Goal: Task Accomplishment & Management: Use online tool/utility

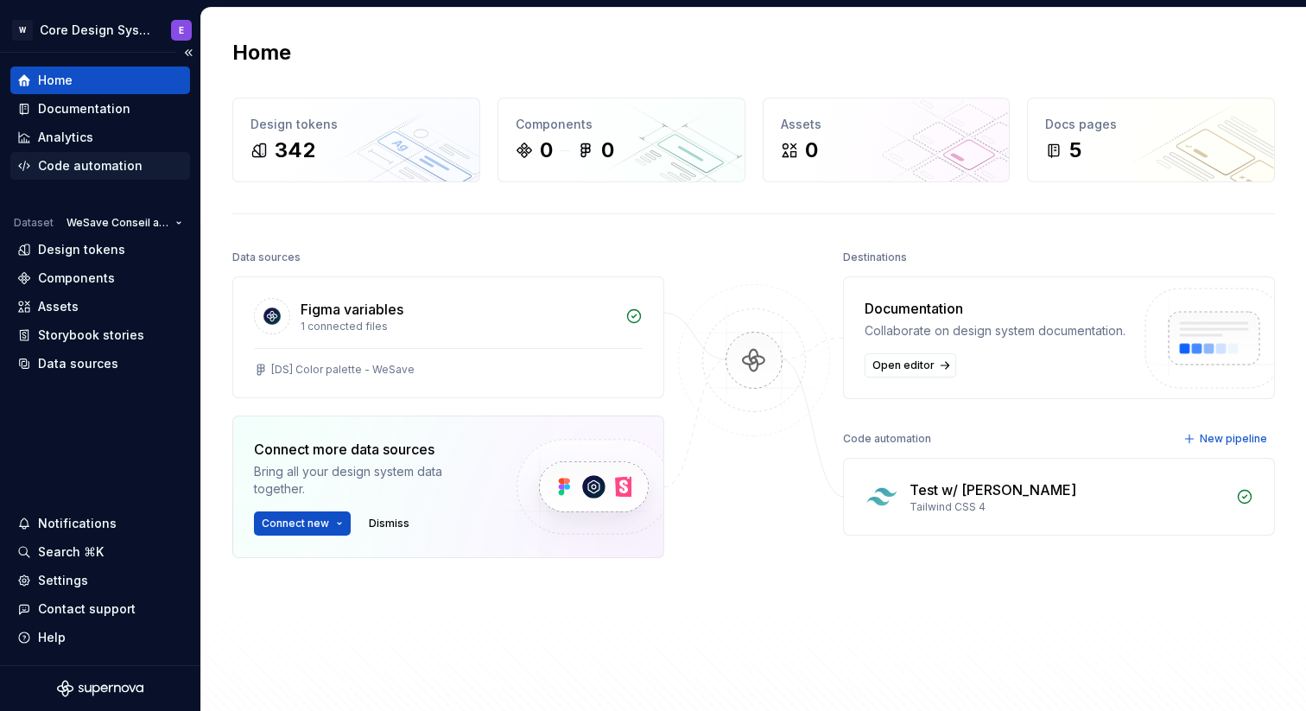
click at [113, 158] on div "Code automation" at bounding box center [90, 165] width 104 height 17
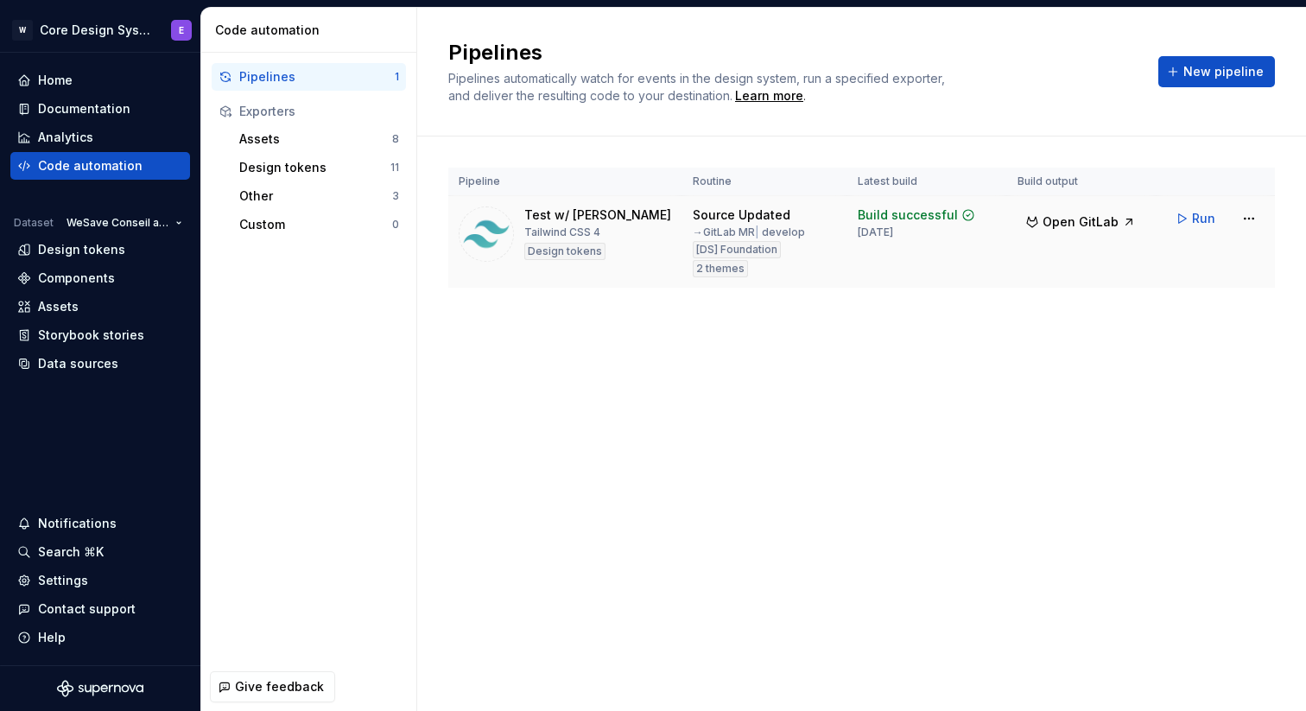
click at [642, 231] on div "Test w/ Mickael Tailwind CSS 4 Design tokens" at bounding box center [565, 233] width 213 height 55
click at [560, 233] on div "Tailwind CSS 4" at bounding box center [562, 232] width 76 height 14
click at [1247, 217] on html "W Core Design System E Home Documentation Analytics Code automation Dataset WeS…" at bounding box center [653, 355] width 1306 height 711
click at [1078, 335] on html "W Core Design System E Home Documentation Analytics Code automation Dataset WeS…" at bounding box center [653, 355] width 1306 height 711
click at [1091, 225] on span "Open GitLab" at bounding box center [1080, 221] width 76 height 17
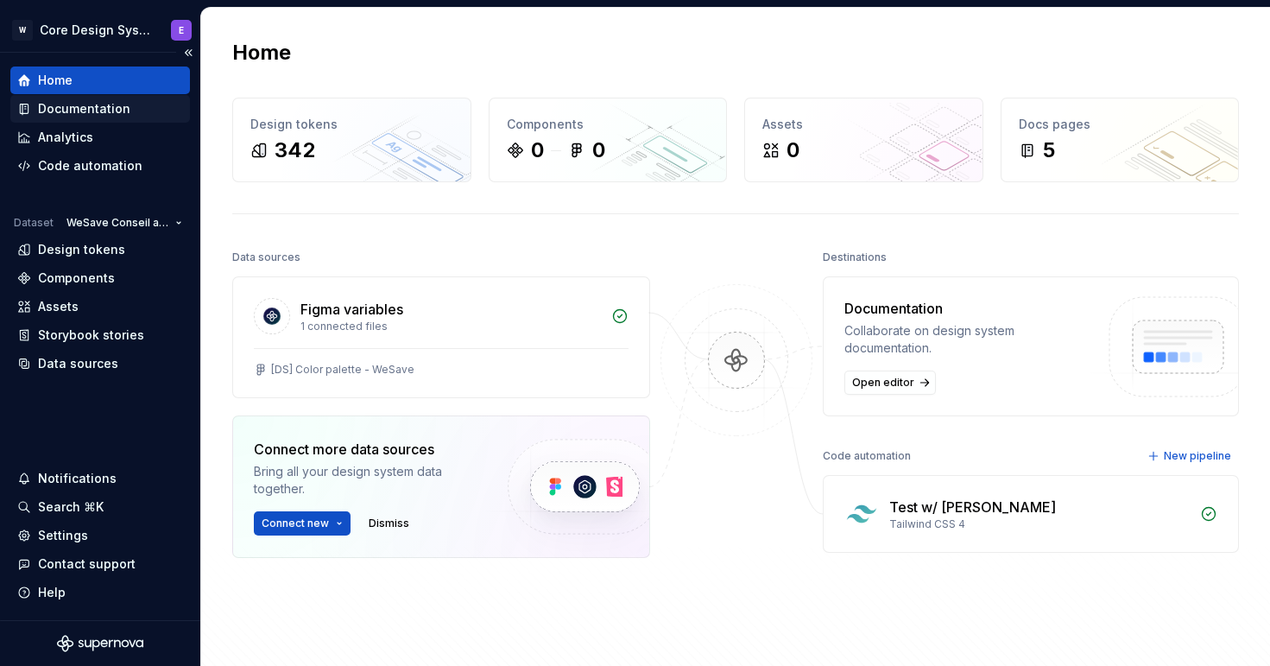
click at [137, 104] on div "Documentation" at bounding box center [100, 108] width 166 height 17
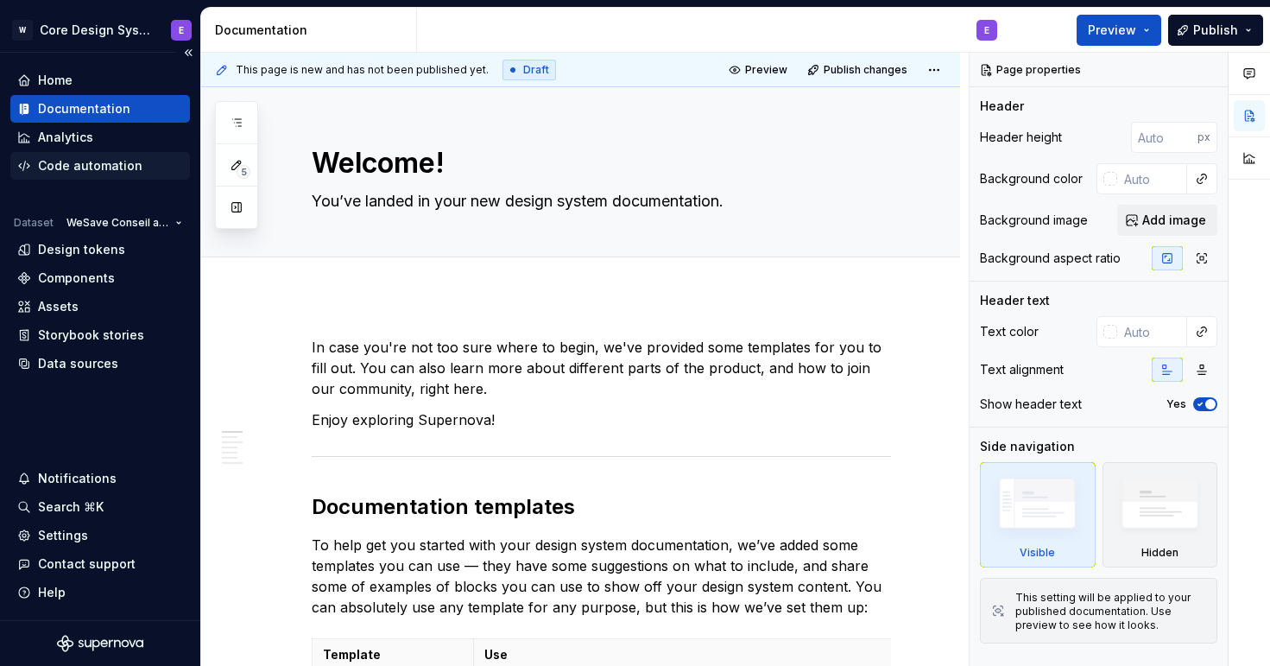
click at [122, 165] on div "Code automation" at bounding box center [90, 165] width 104 height 17
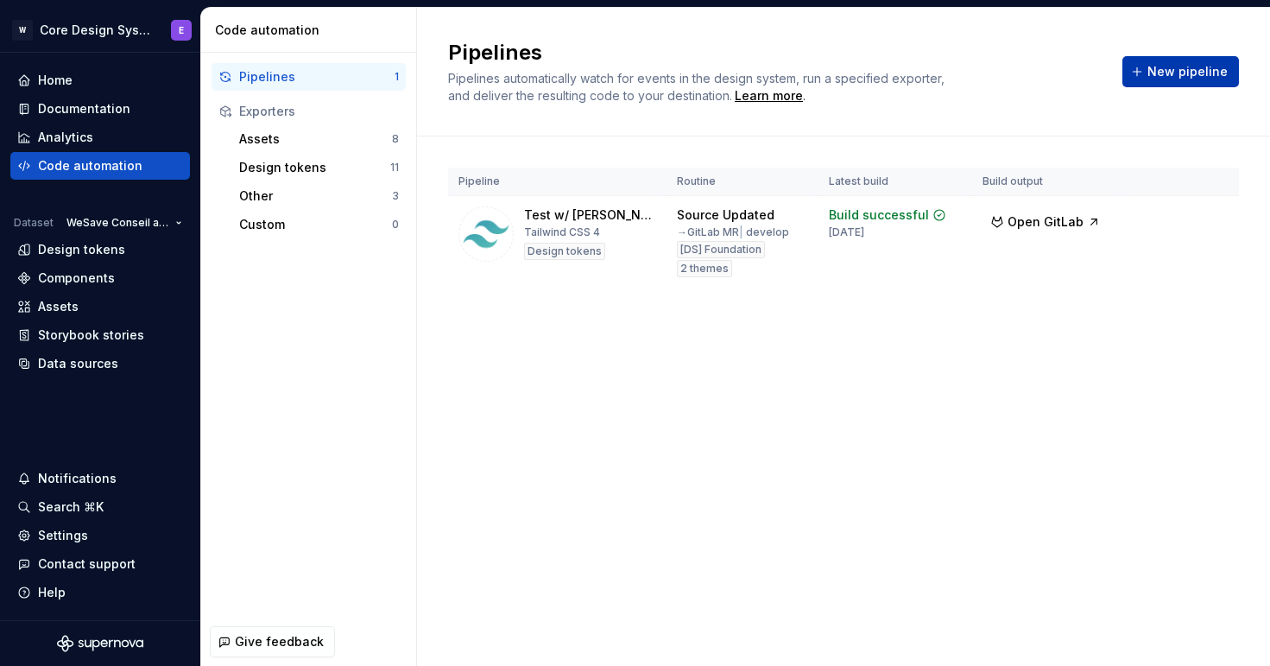
click at [1175, 63] on span "New pipeline" at bounding box center [1188, 71] width 80 height 17
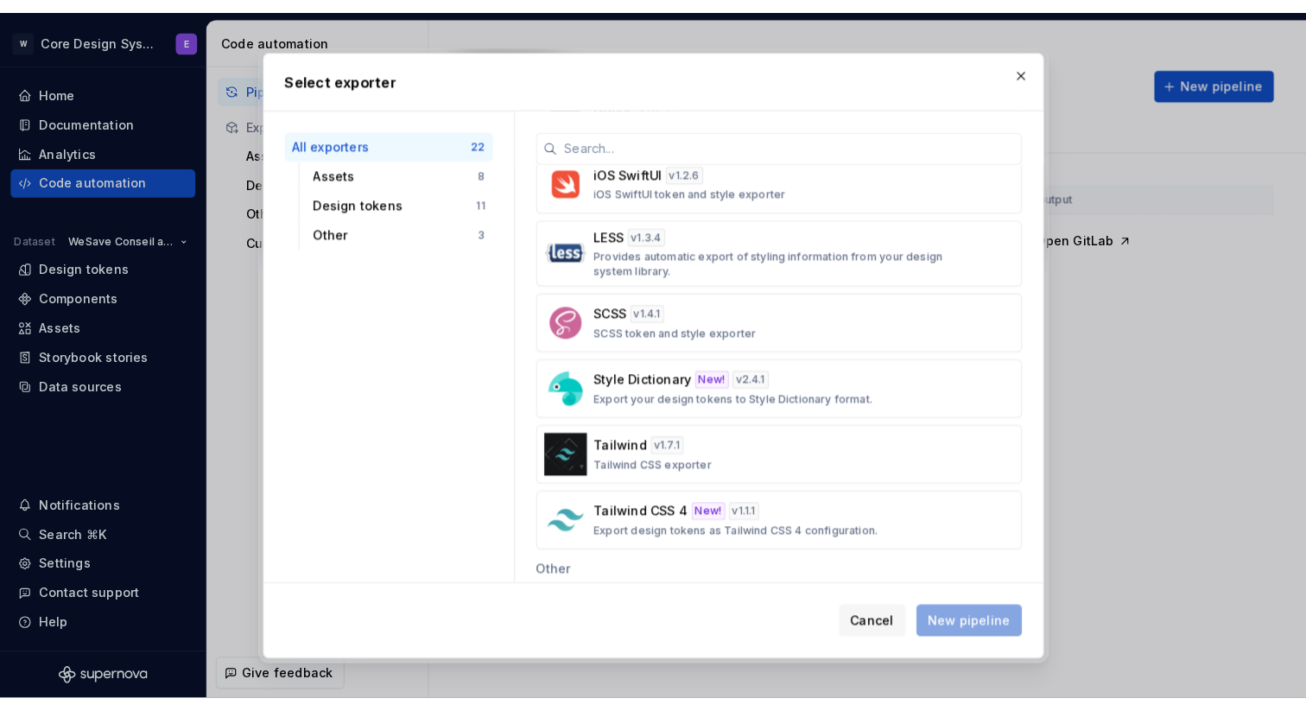
scroll to position [926, 0]
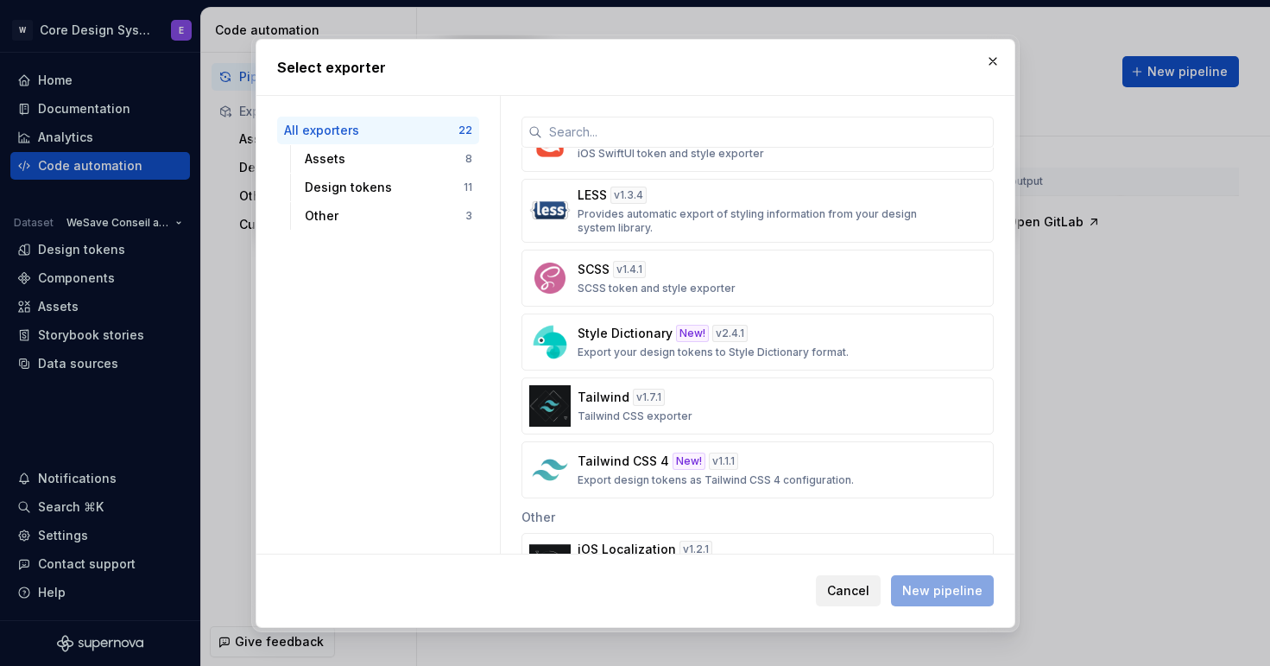
click at [854, 592] on span "Cancel" at bounding box center [848, 590] width 42 height 17
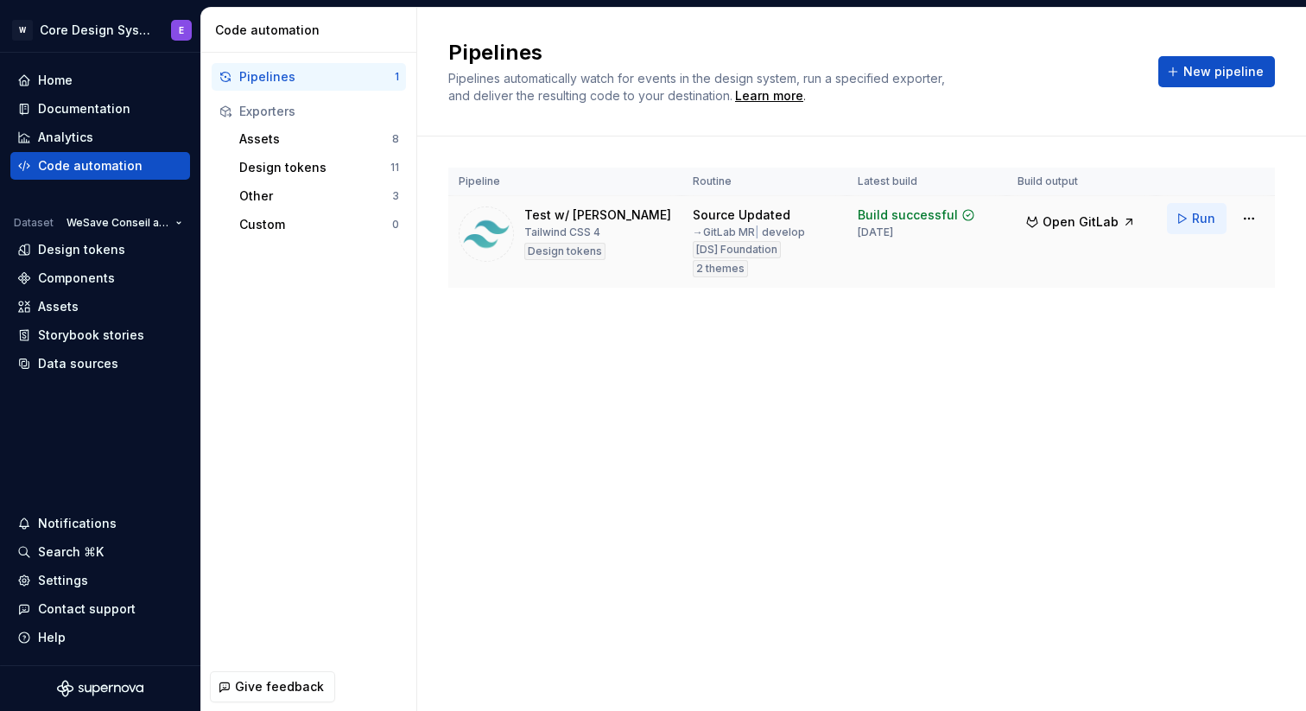
click at [1198, 217] on span "Run" at bounding box center [1203, 218] width 23 height 17
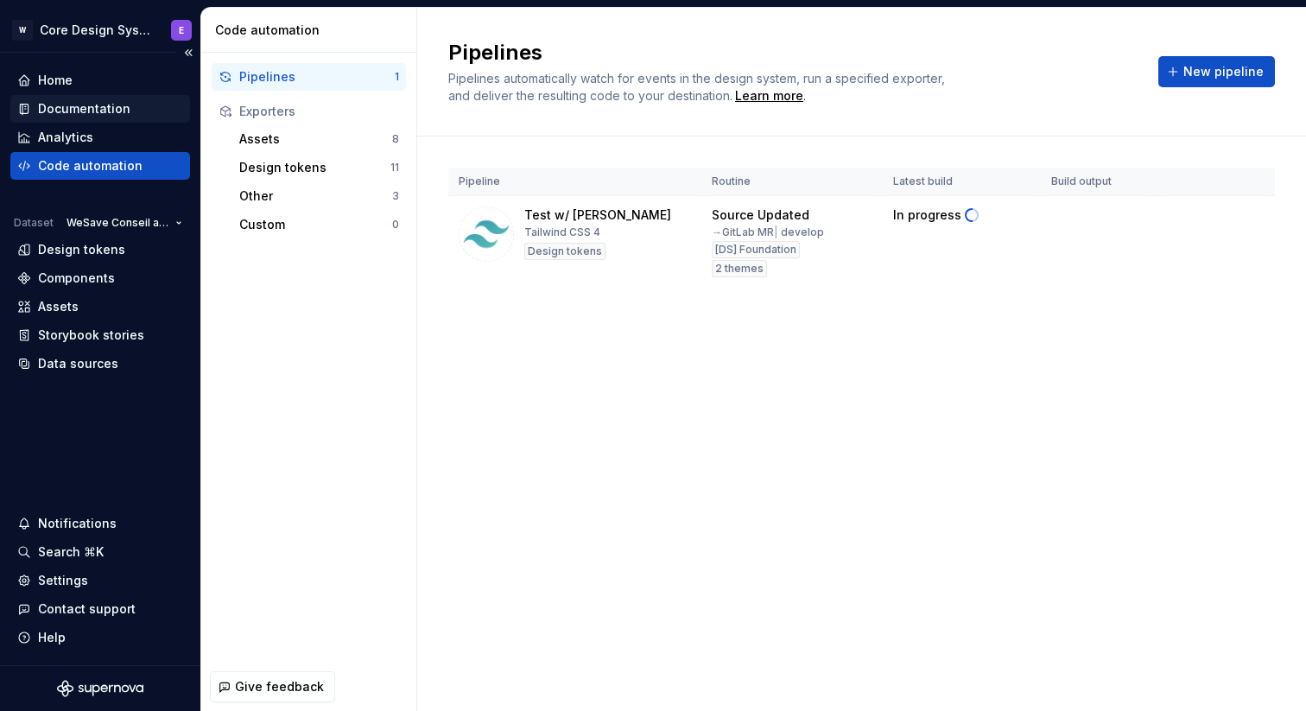
click at [128, 111] on div "Documentation" at bounding box center [100, 108] width 166 height 17
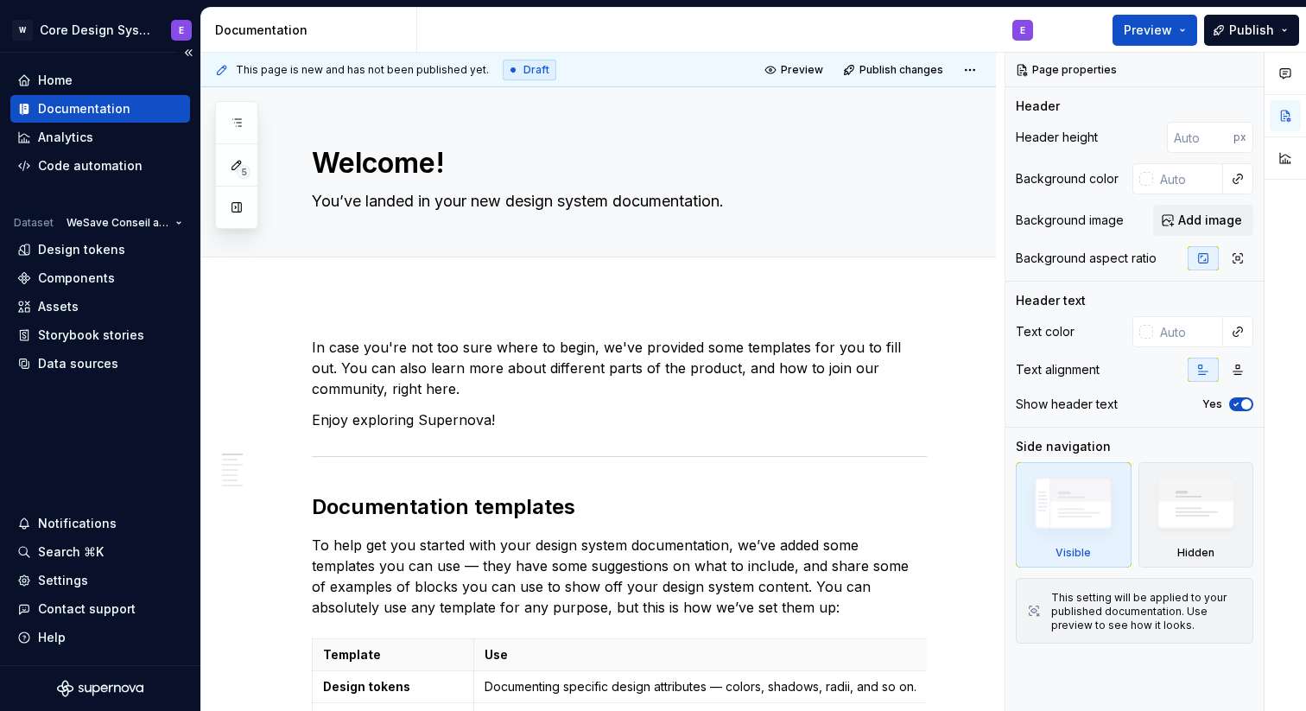
type textarea "*"
click at [116, 158] on div "Code automation" at bounding box center [90, 165] width 104 height 17
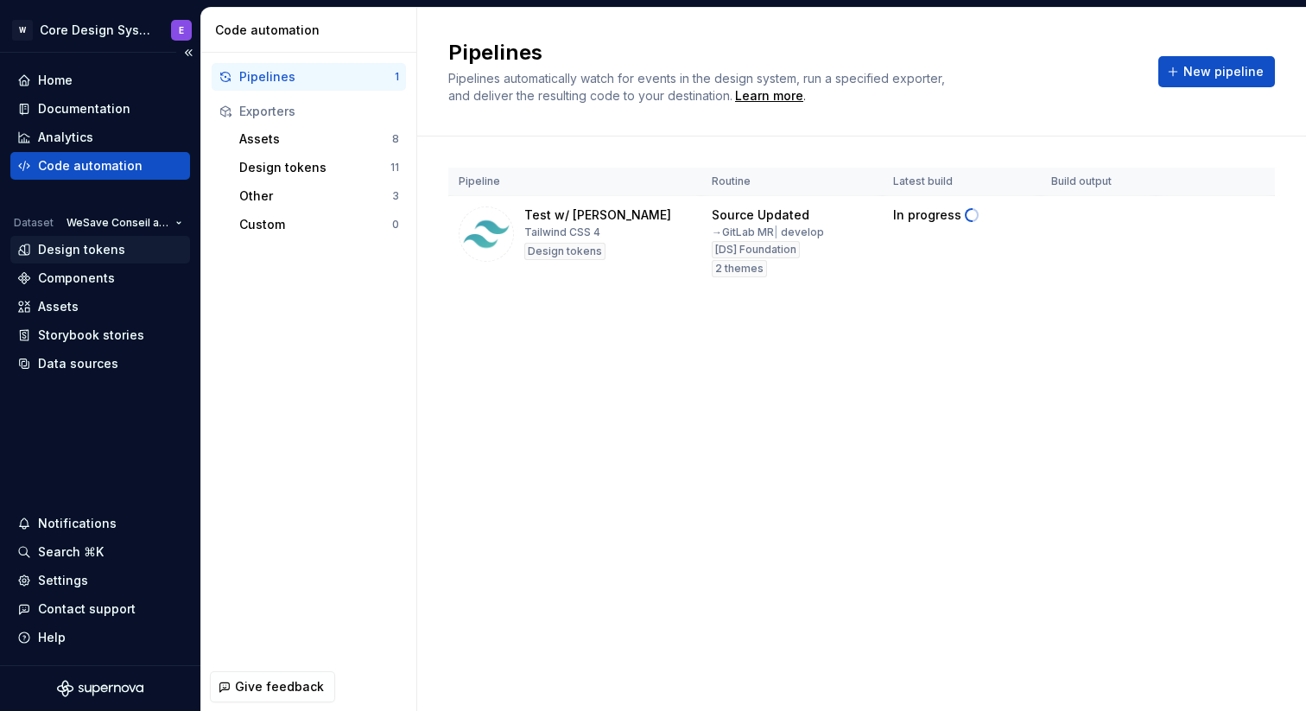
click at [98, 255] on div "Design tokens" at bounding box center [81, 249] width 87 height 17
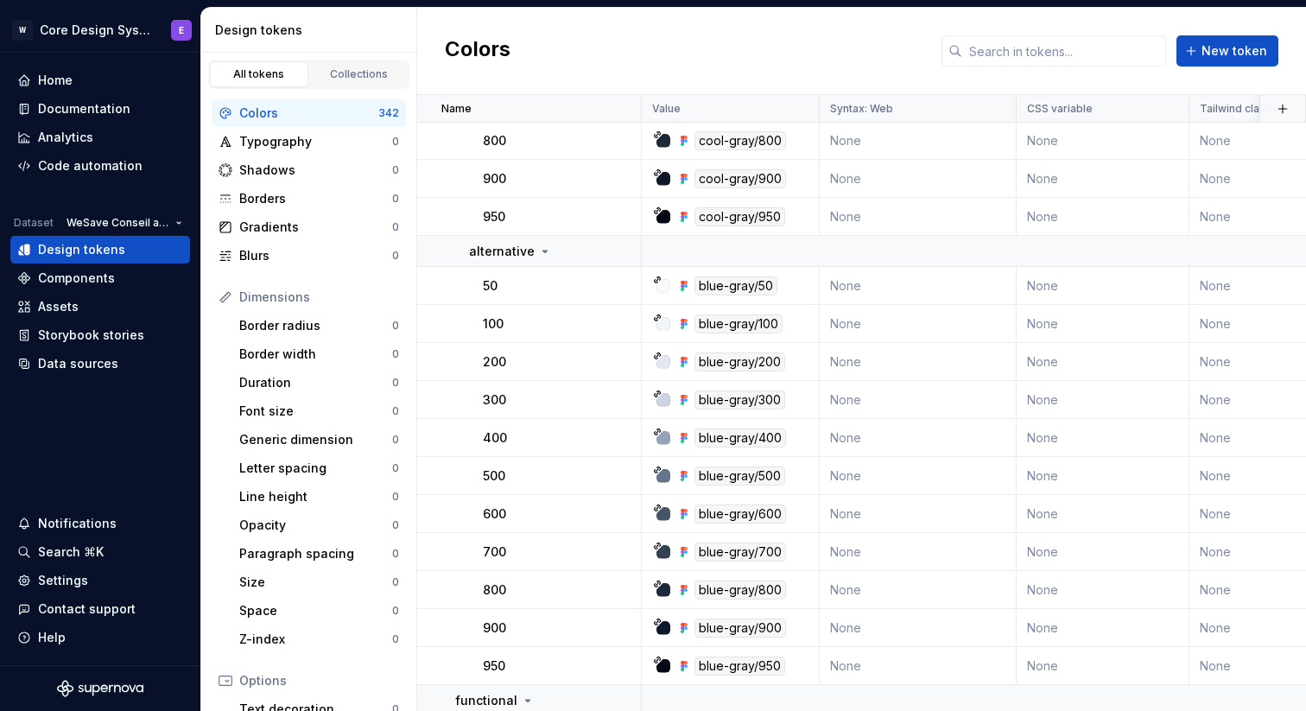
scroll to position [848, 0]
